Goal: Find specific page/section: Find specific page/section

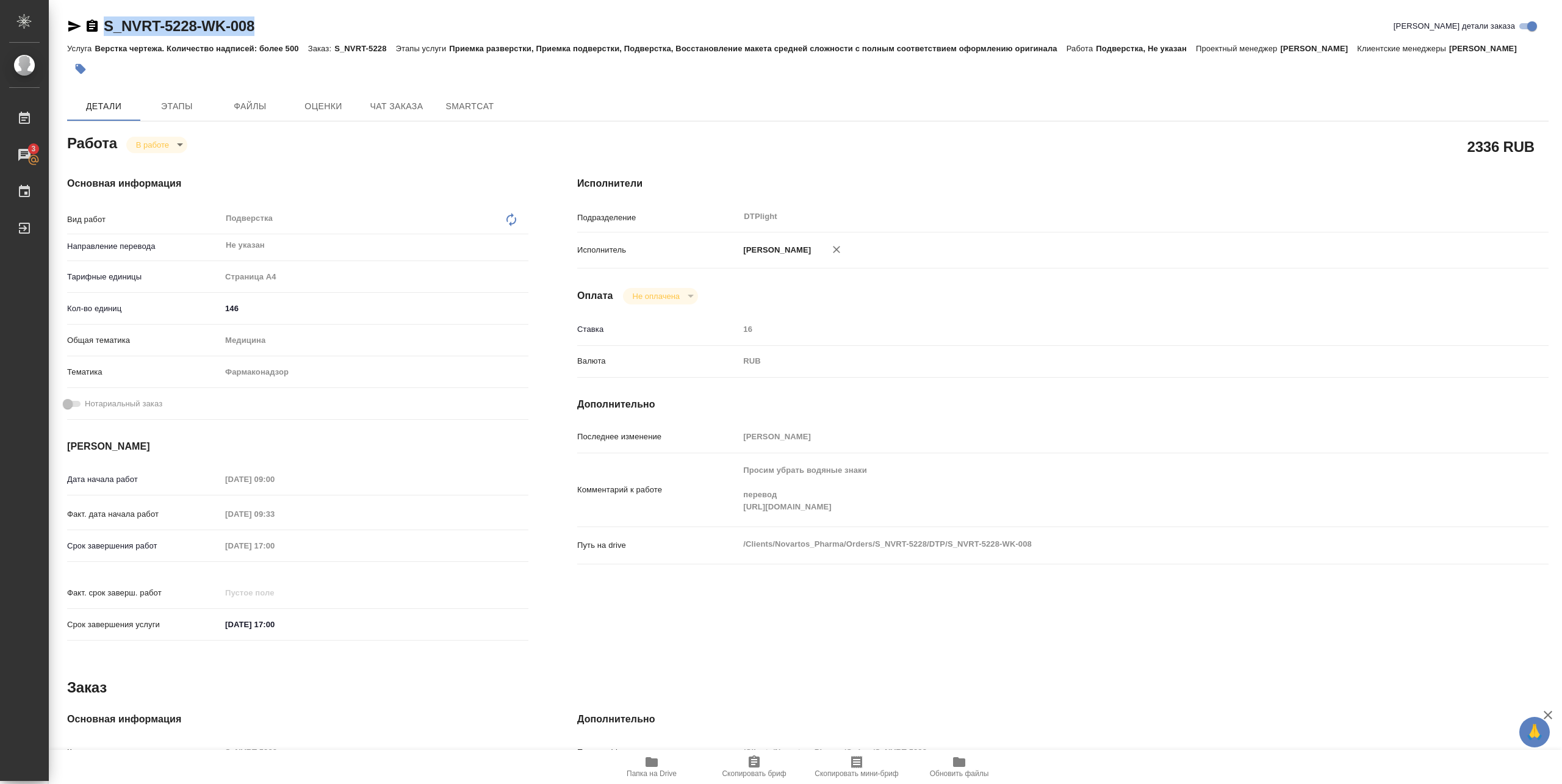
click at [666, 766] on span "Папка на Drive" at bounding box center [651, 765] width 88 height 23
click at [649, 778] on button "Папка на Drive" at bounding box center [652, 767] width 103 height 34
click at [172, 142] on body "🙏 .cls-1 fill:#fff; AWATERA Pankina Anna Работы 3 Чаты График Выйти S_NVRT-5228…" at bounding box center [781, 392] width 1562 height 784
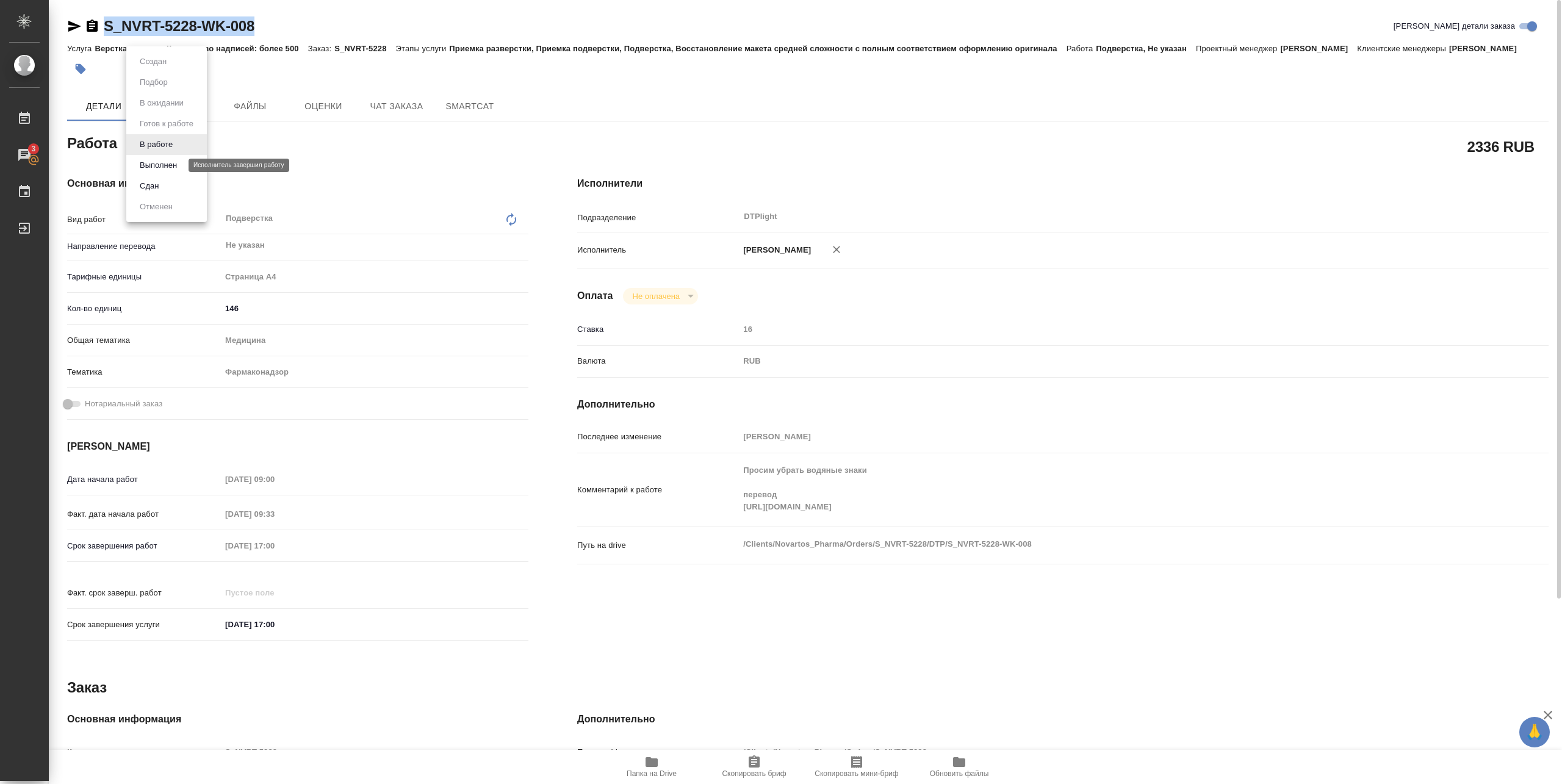
click at [167, 167] on button "Выполнен" at bounding box center [158, 165] width 45 height 13
type textarea "x"
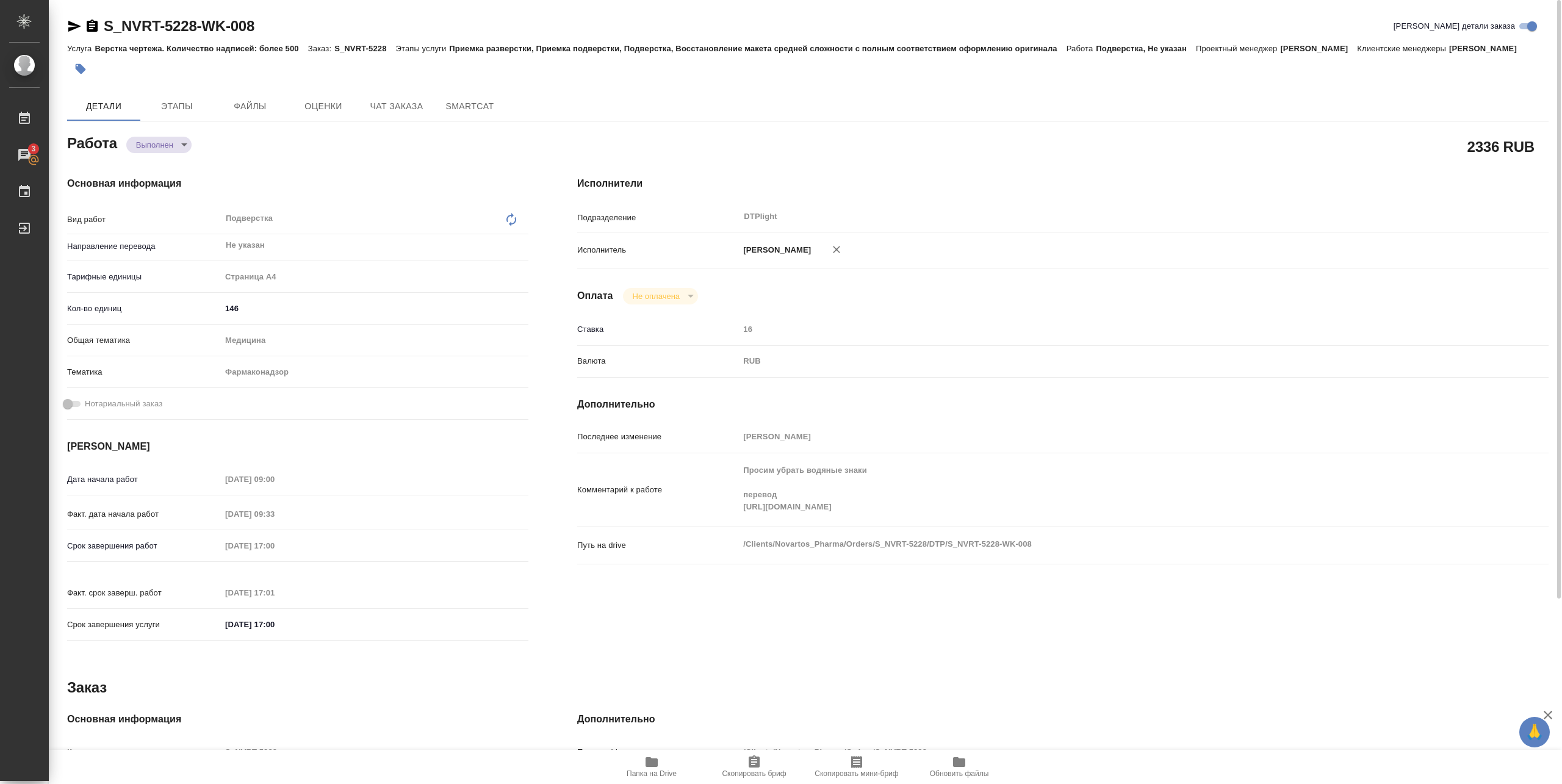
type textarea "x"
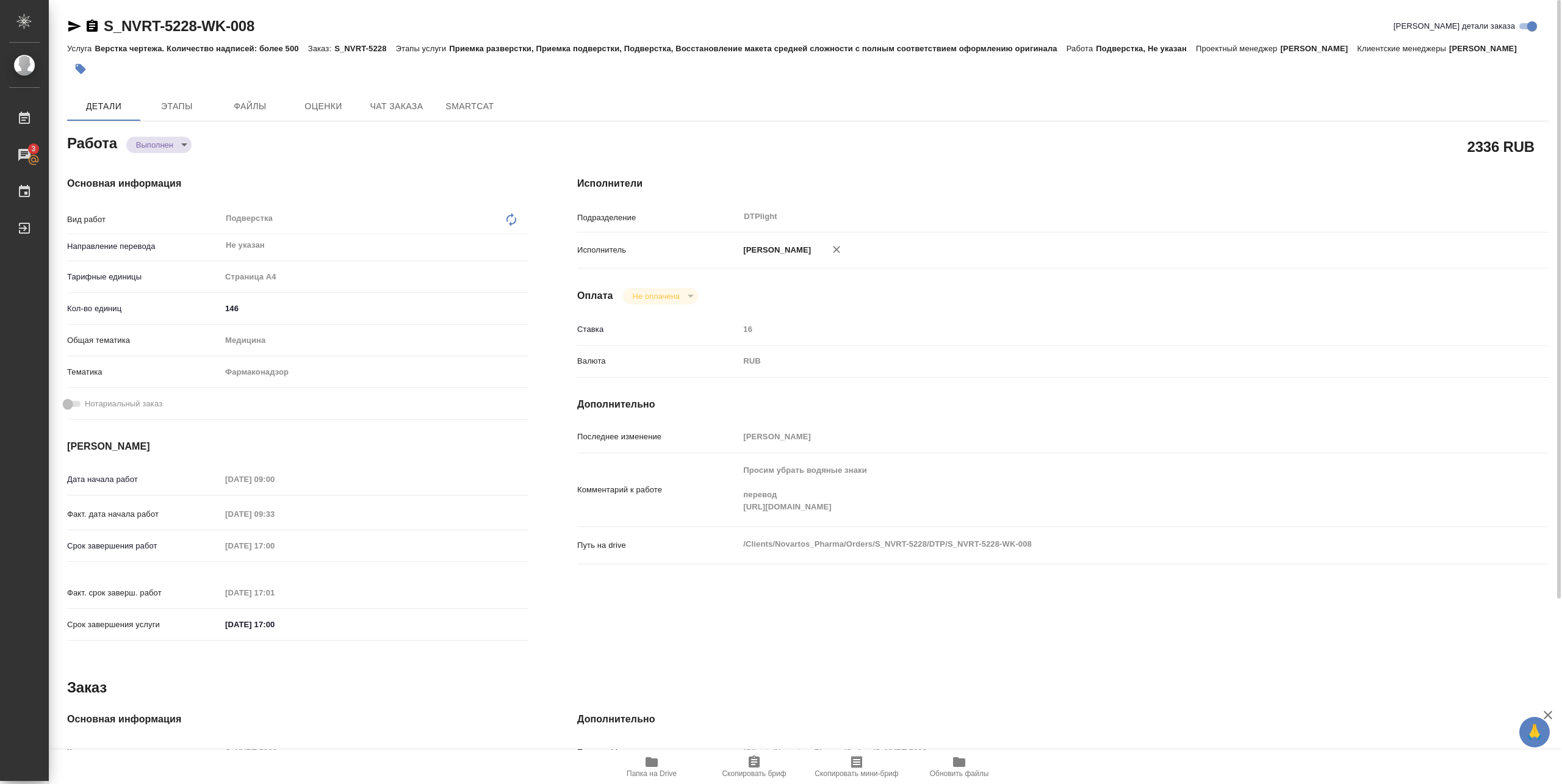
type textarea "x"
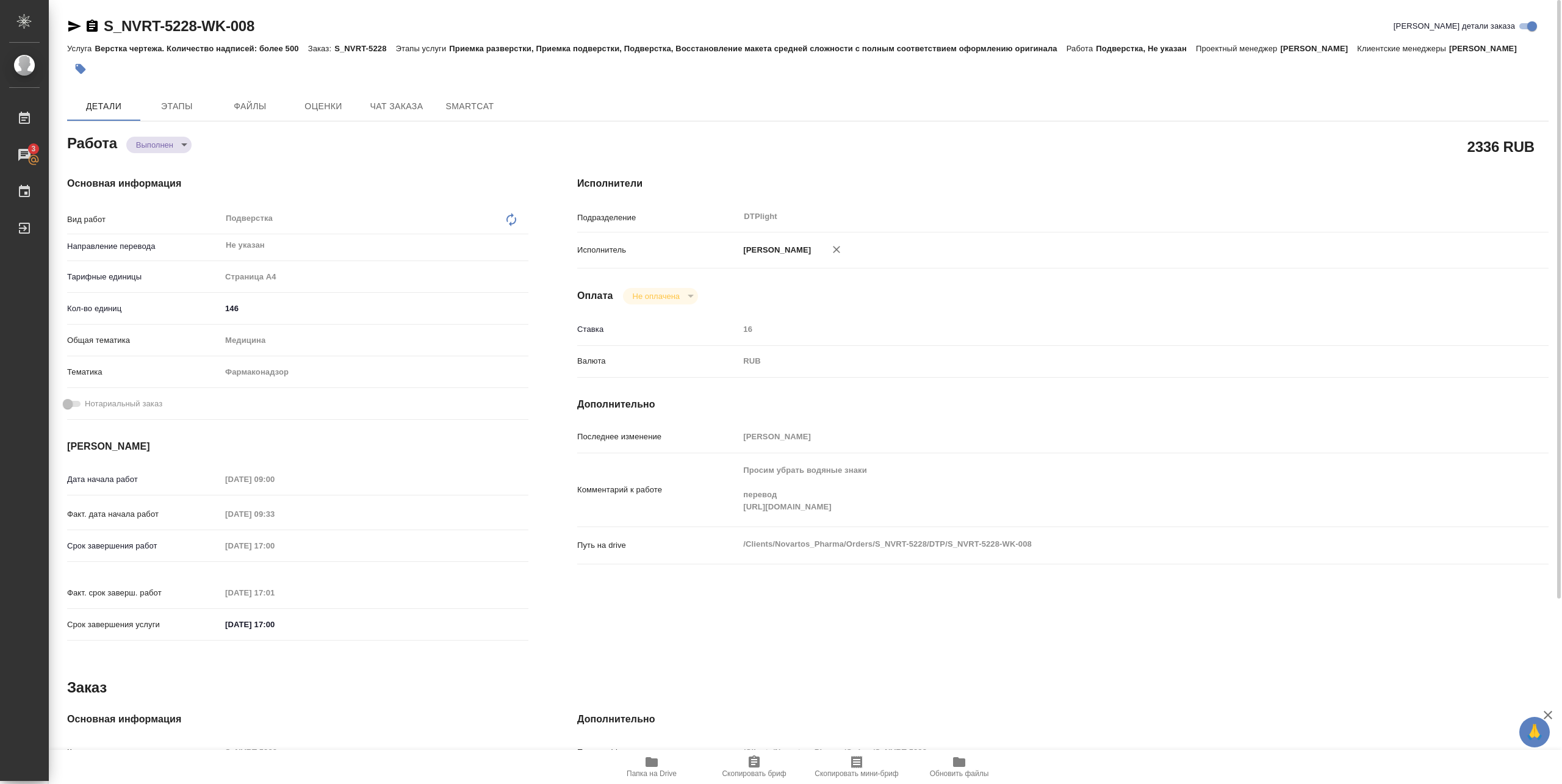
type textarea "x"
click at [100, 33] on div "S_NVRT-5228-WK-008" at bounding box center [161, 26] width 187 height 19
drag, startPoint x: 105, startPoint y: 36, endPoint x: 274, endPoint y: 27, distance: 169.2
click at [274, 27] on div "S_NVRT-5228-WK-008 Кратко детали заказа" at bounding box center [807, 28] width 1482 height 25
copy link "S_NVRT-5228-WK-008"
